Goal: Task Accomplishment & Management: Manage account settings

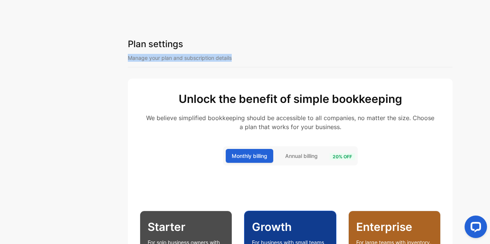
drag, startPoint x: 487, startPoint y: 41, endPoint x: 488, endPoint y: 59, distance: 17.6
click at [488, 59] on div "Plan settings Manage your plan and subscription details Unlock the benefit of s…" at bounding box center [307, 122] width 365 height 244
